Goal: Contribute content

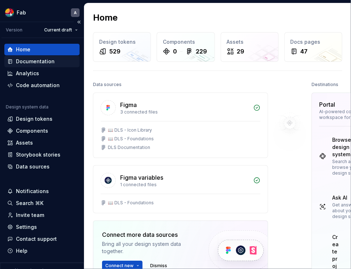
click at [37, 60] on div "Documentation" at bounding box center [35, 61] width 39 height 7
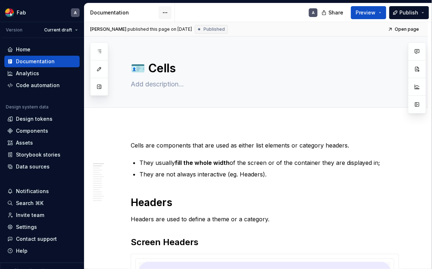
click at [167, 12] on html "Fab A Version Current draft Home Documentation Analytics Code automation Design…" at bounding box center [216, 134] width 432 height 269
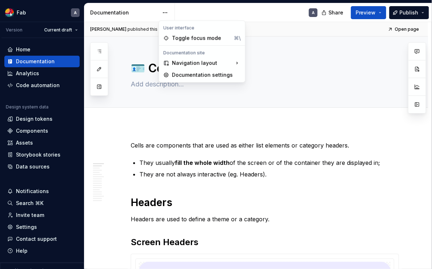
click at [98, 50] on div "Pages Add Accessibility guide for tree Page tree. Navigate the tree with the ar…" at bounding box center [99, 69] width 18 height 54
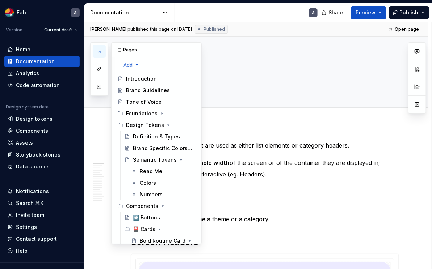
click at [99, 50] on icon "button" at bounding box center [99, 51] width 4 height 3
click at [151, 125] on div "Design Tokens" at bounding box center [145, 125] width 38 height 7
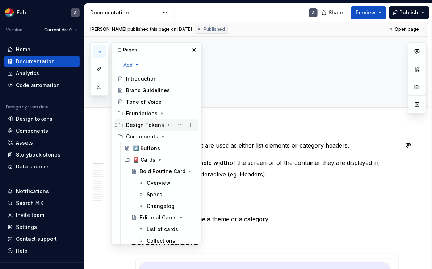
click at [152, 124] on div "Design Tokens" at bounding box center [145, 125] width 38 height 7
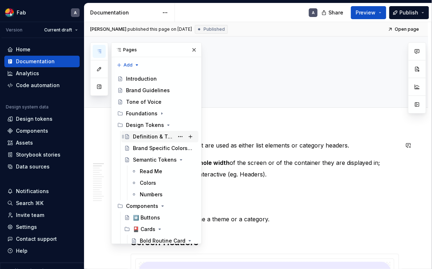
click at [155, 137] on div "Definition & Types" at bounding box center [153, 136] width 41 height 7
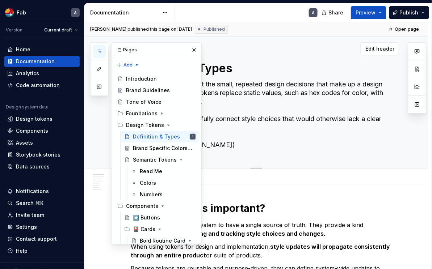
click at [241, 124] on textarea "Design tokens represent the small, repeated design decisions that make up a des…" at bounding box center [263, 115] width 268 height 72
click at [240, 139] on textarea "Design tokens represent the small, repeated design decisions that make up a des…" at bounding box center [263, 115] width 268 height 72
click at [97, 51] on icon "button" at bounding box center [99, 51] width 6 height 6
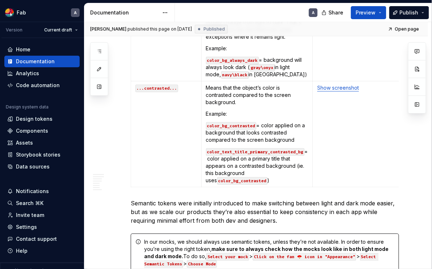
scroll to position [2085, 0]
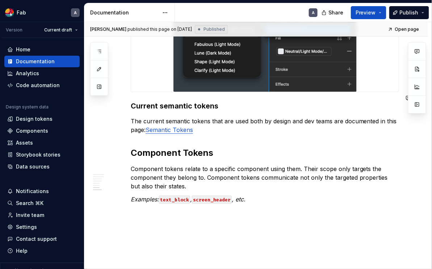
type textarea "*"
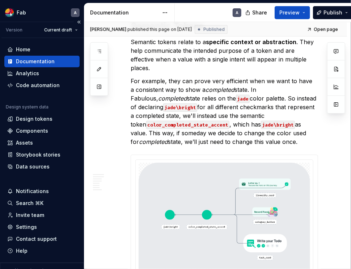
scroll to position [596, 0]
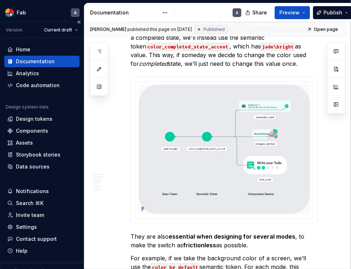
type textarea "*"
